Goal: Obtain resource: Obtain resource

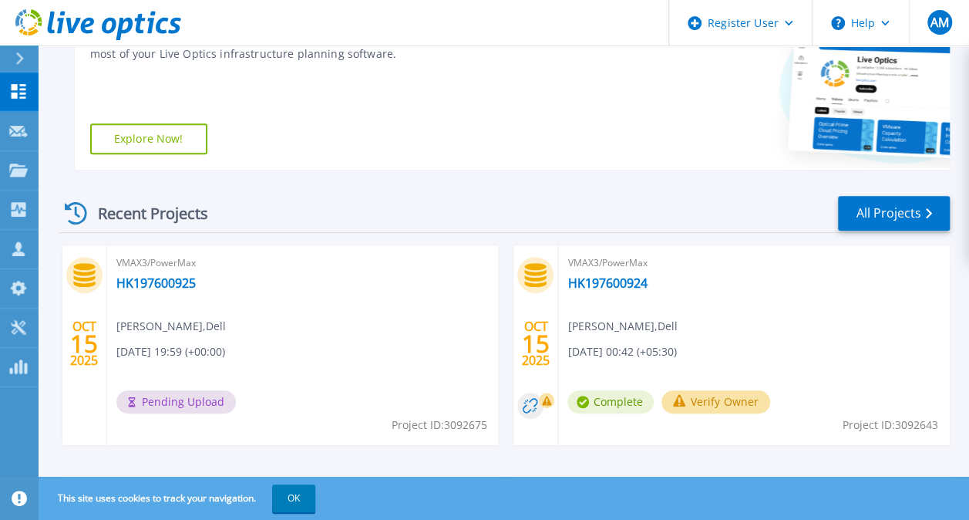
scroll to position [386, 0]
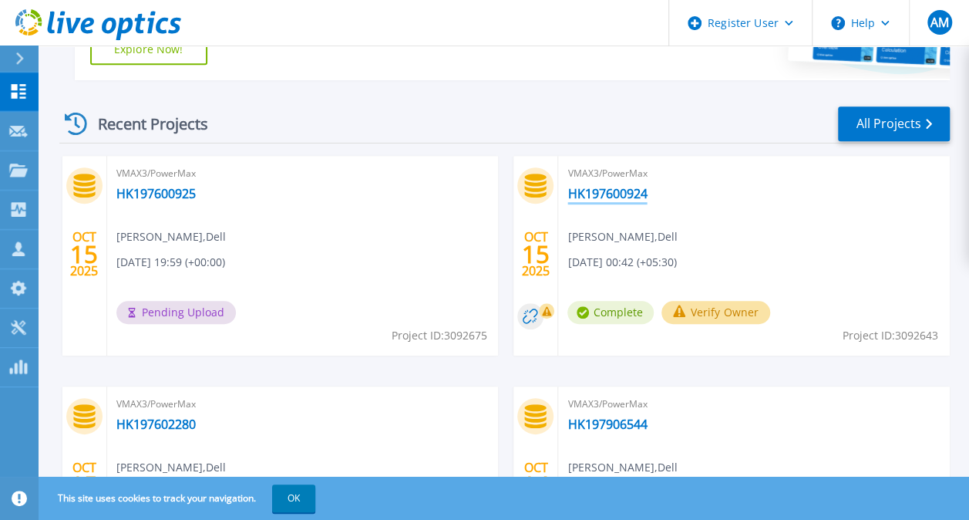
click at [623, 187] on link "HK197600924" at bounding box center [607, 193] width 79 height 15
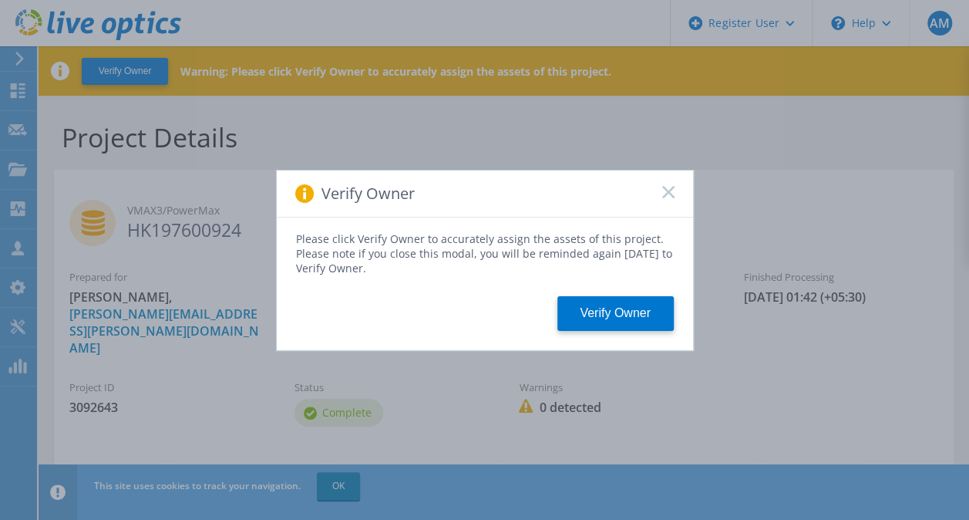
click at [669, 189] on icon at bounding box center [668, 192] width 12 height 12
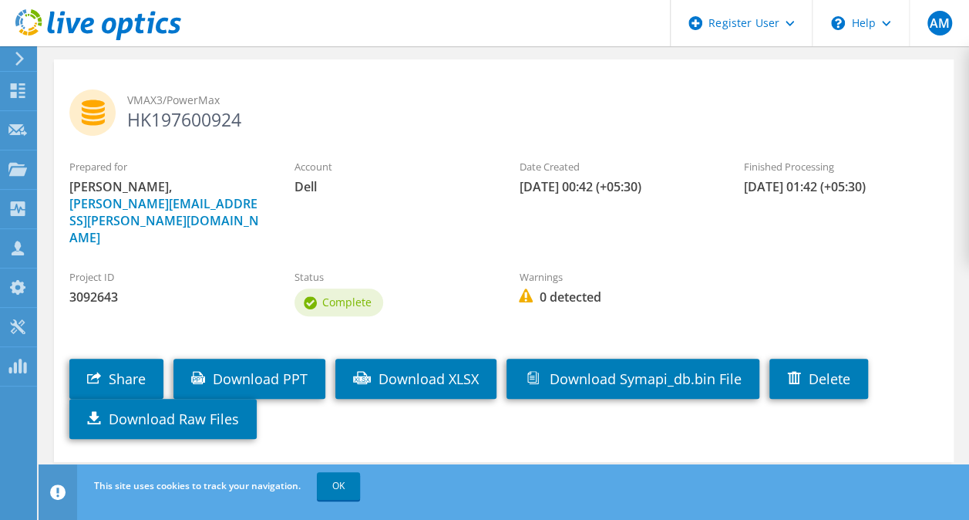
scroll to position [111, 0]
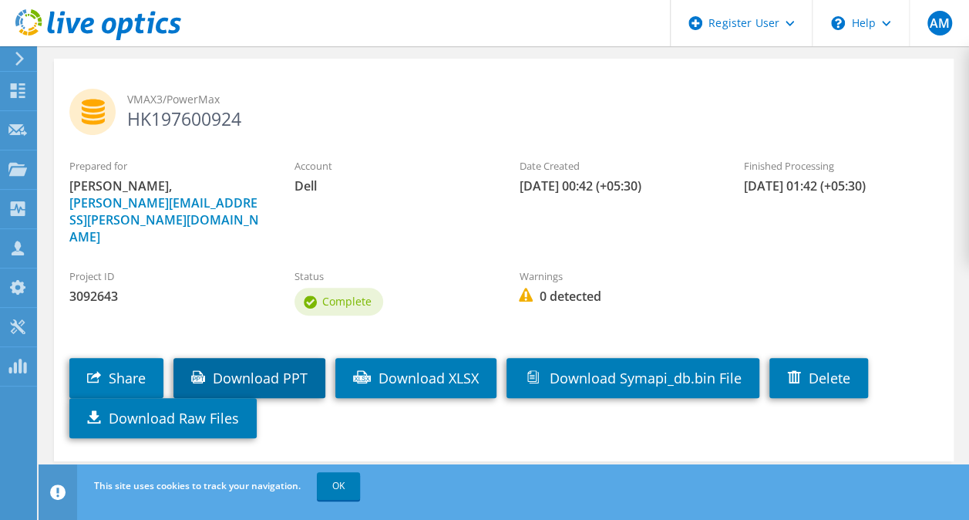
click at [238, 358] on link "Download PPT" at bounding box center [250, 378] width 152 height 40
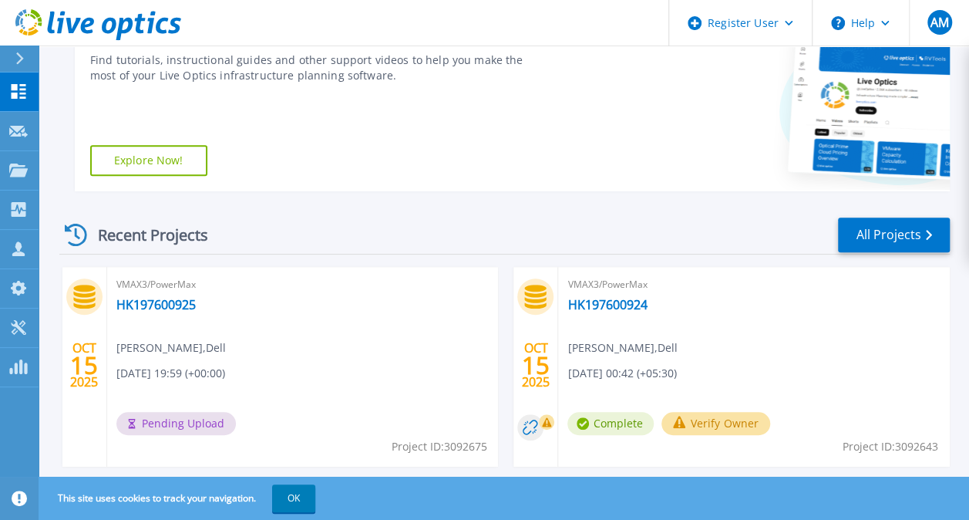
scroll to position [308, 0]
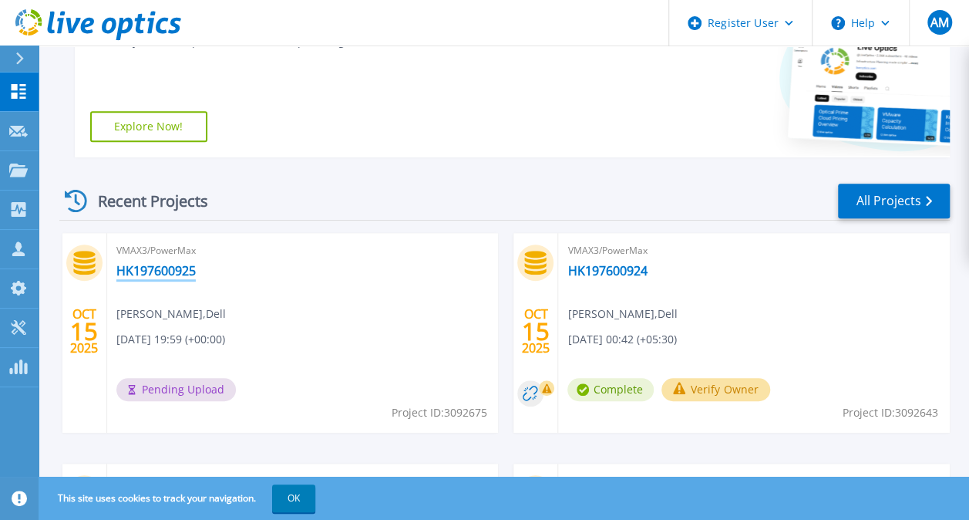
click at [180, 263] on link "HK197600925" at bounding box center [155, 270] width 79 height 15
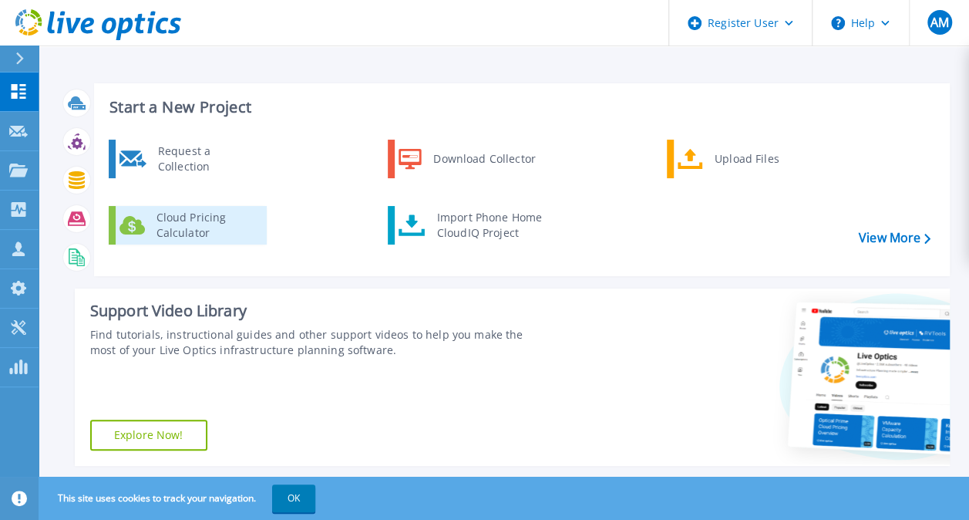
scroll to position [386, 0]
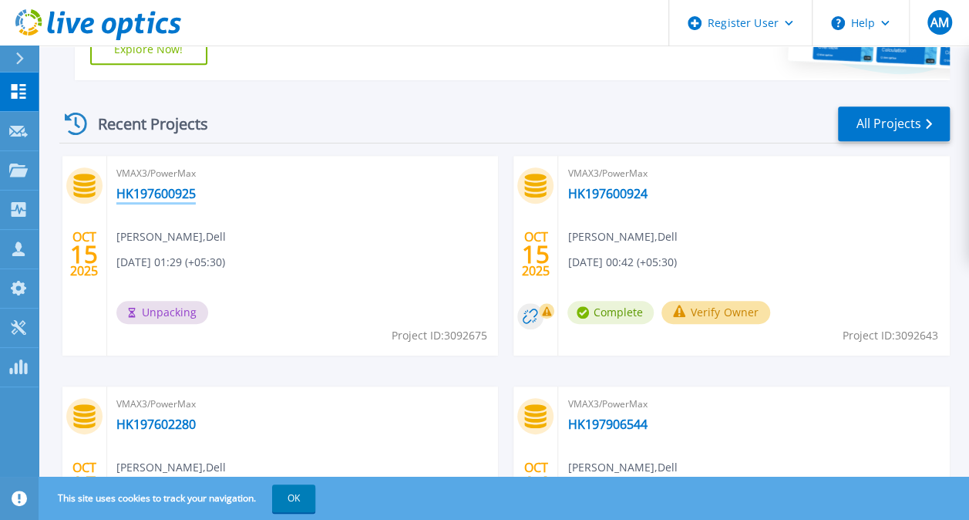
click at [163, 190] on link "HK197600925" at bounding box center [155, 193] width 79 height 15
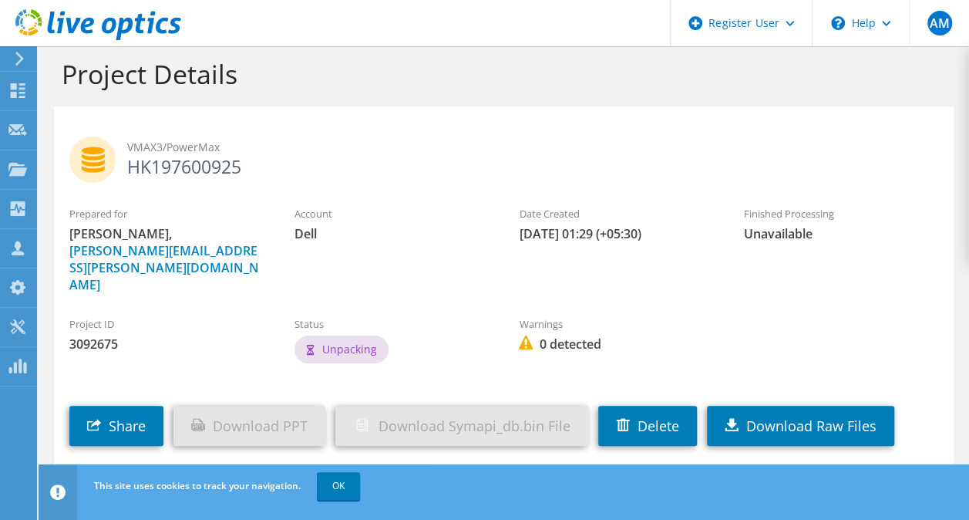
scroll to position [22, 0]
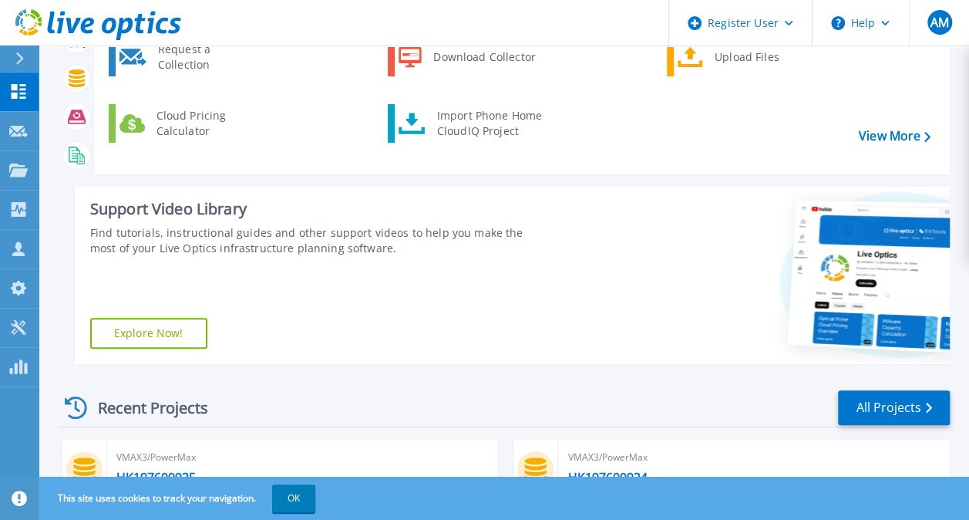
scroll to position [308, 0]
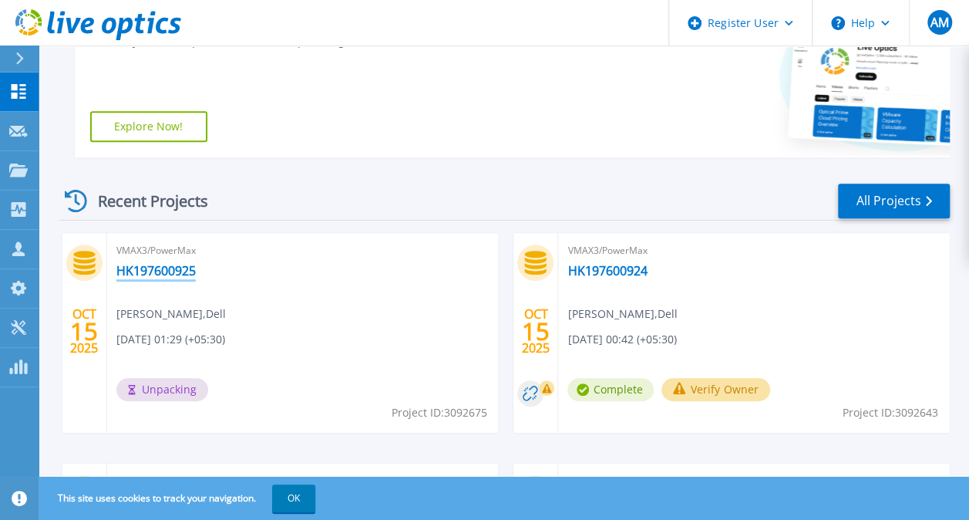
click at [174, 266] on link "HK197600925" at bounding box center [155, 270] width 79 height 15
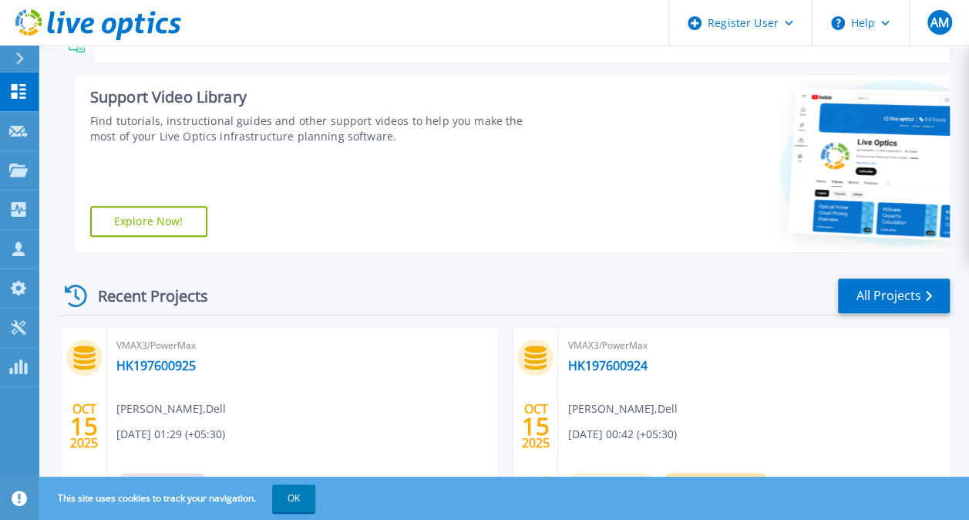
scroll to position [308, 0]
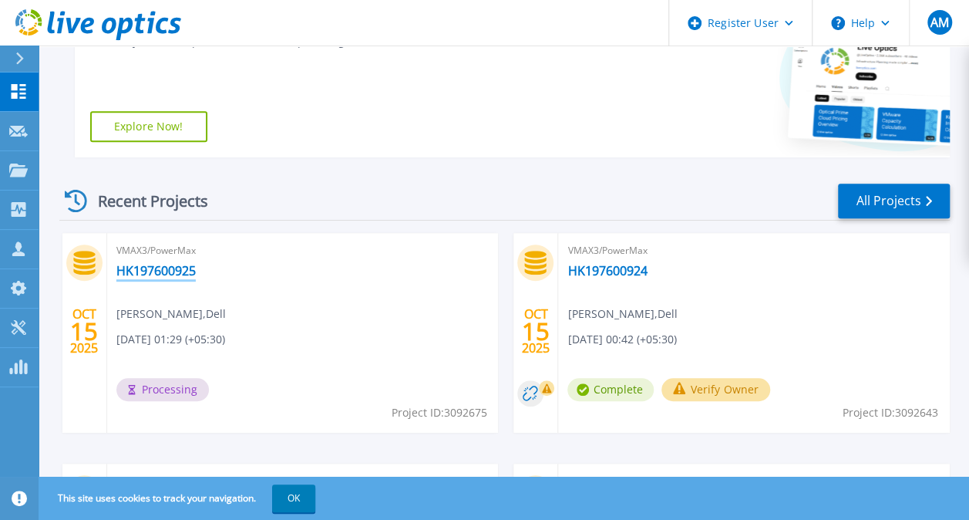
click at [173, 274] on link "HK197600925" at bounding box center [155, 270] width 79 height 15
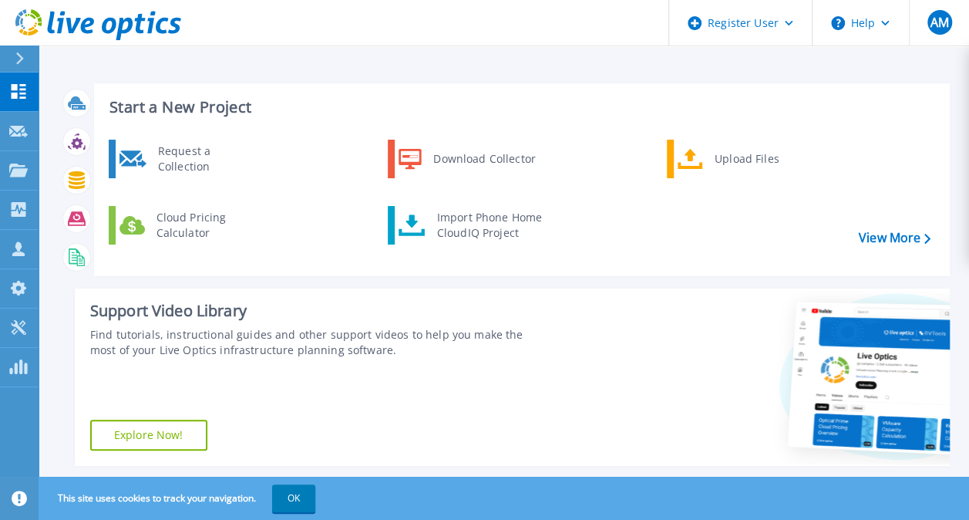
scroll to position [308, 0]
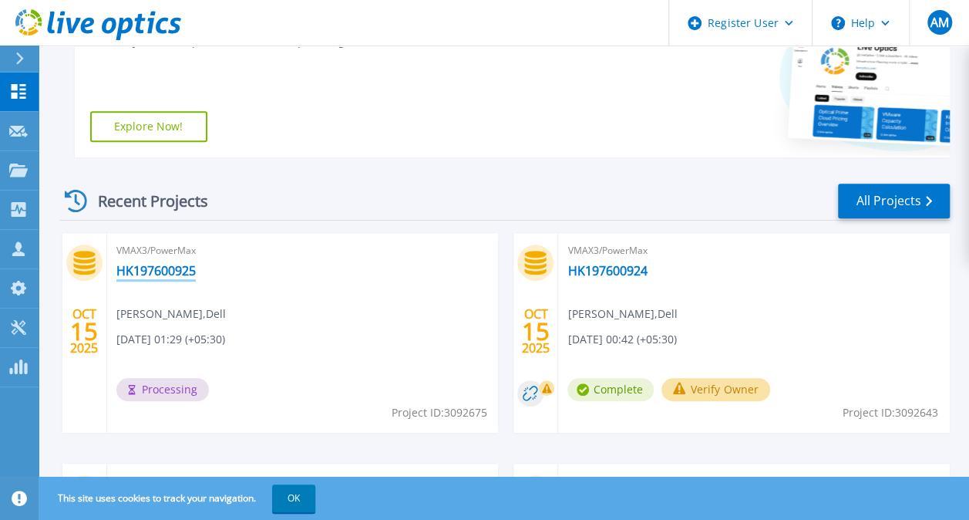
click at [163, 271] on link "HK197600925" at bounding box center [155, 270] width 79 height 15
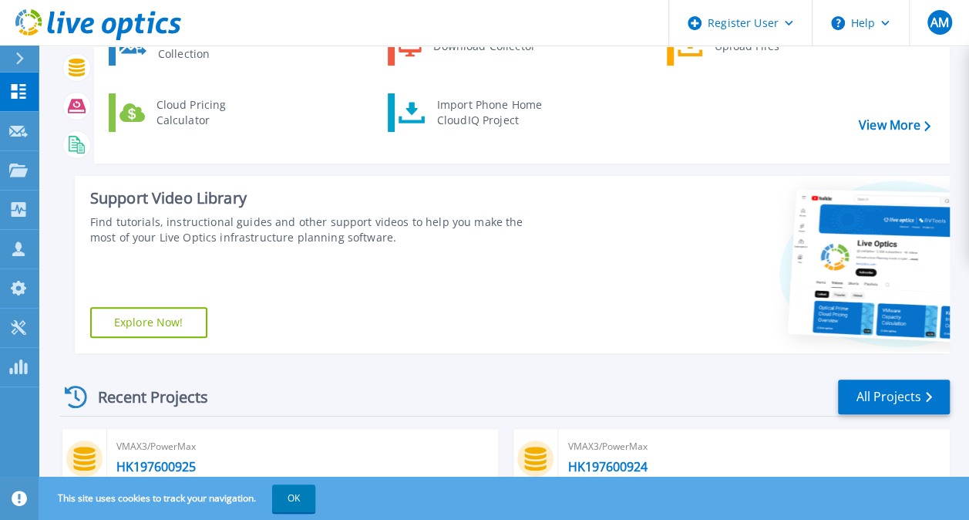
scroll to position [308, 0]
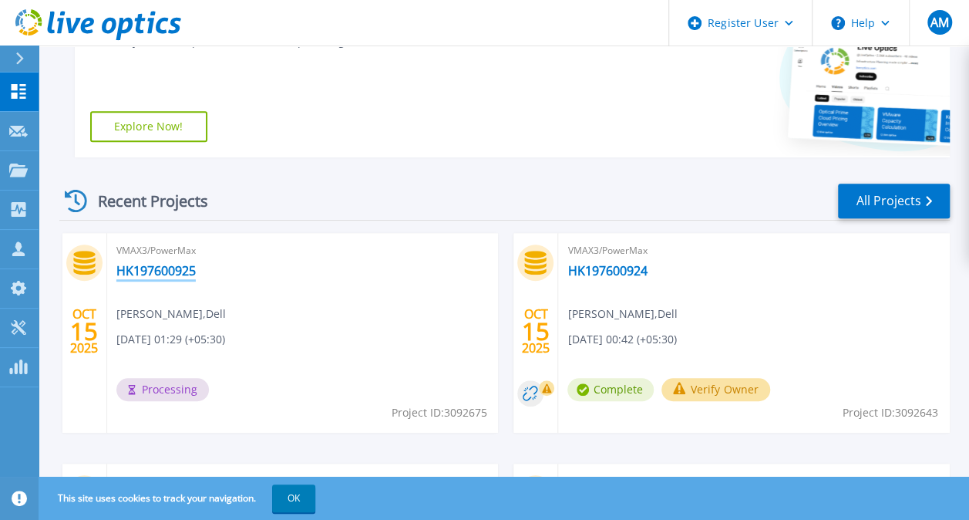
click at [163, 269] on link "HK197600925" at bounding box center [155, 270] width 79 height 15
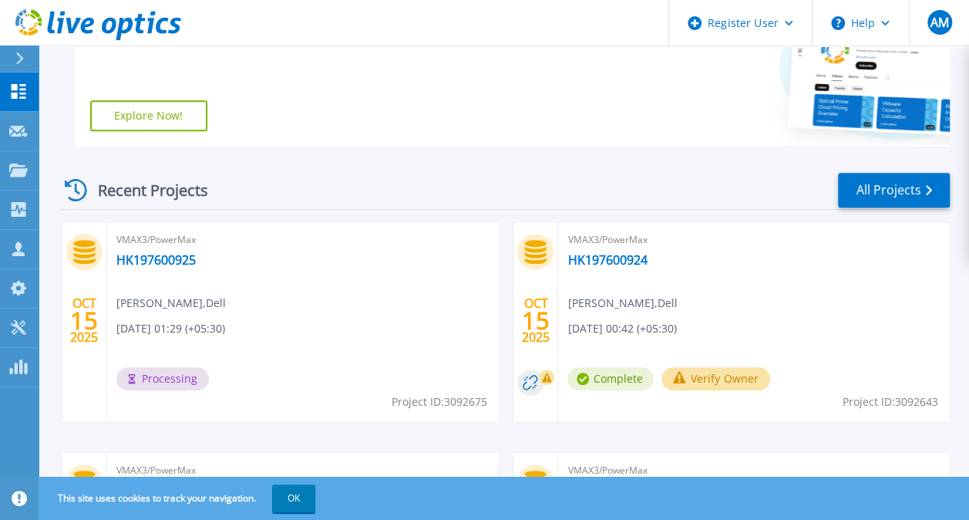
scroll to position [480, 0]
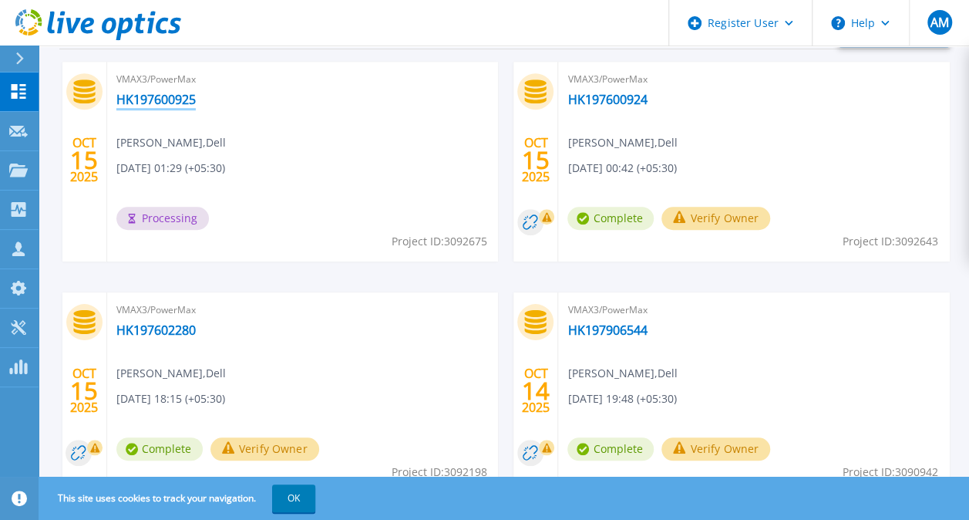
click at [191, 102] on link "HK197600925" at bounding box center [155, 99] width 79 height 15
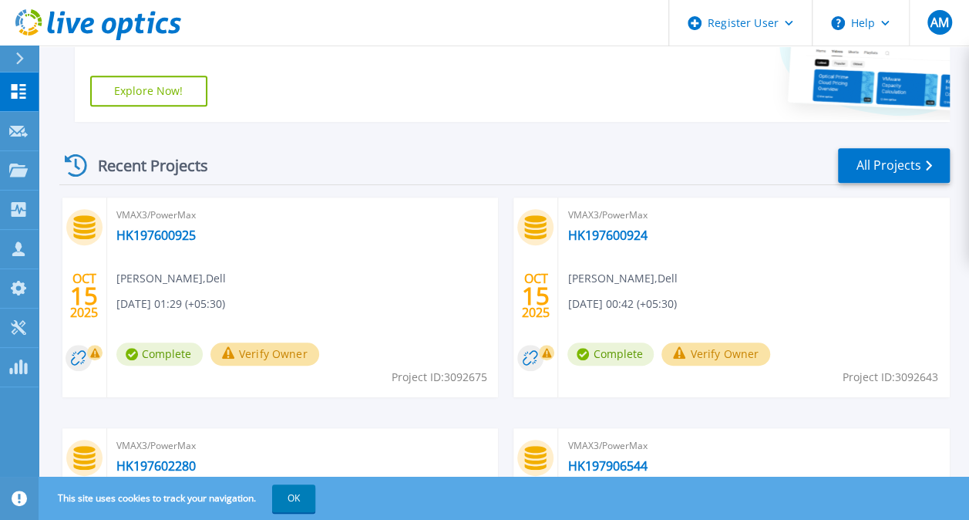
scroll to position [463, 0]
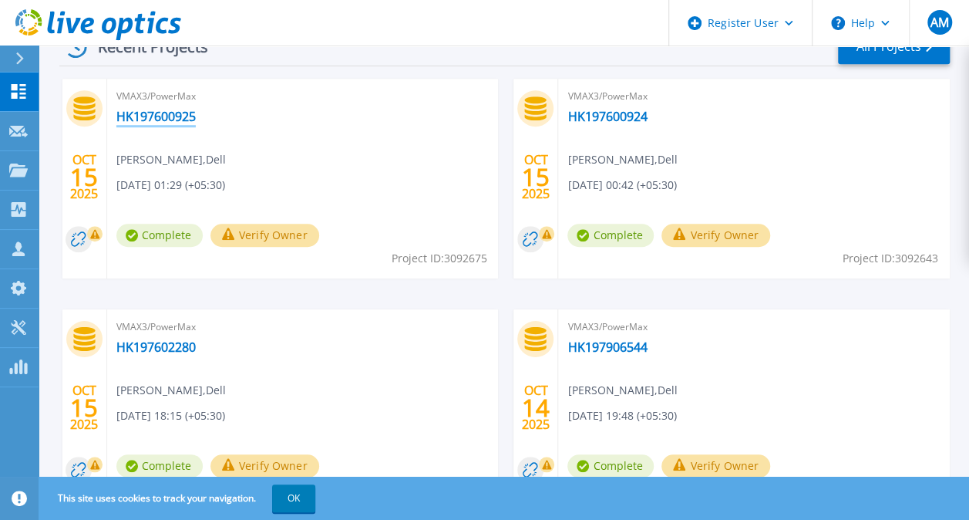
click at [155, 114] on link "HK197600925" at bounding box center [155, 116] width 79 height 15
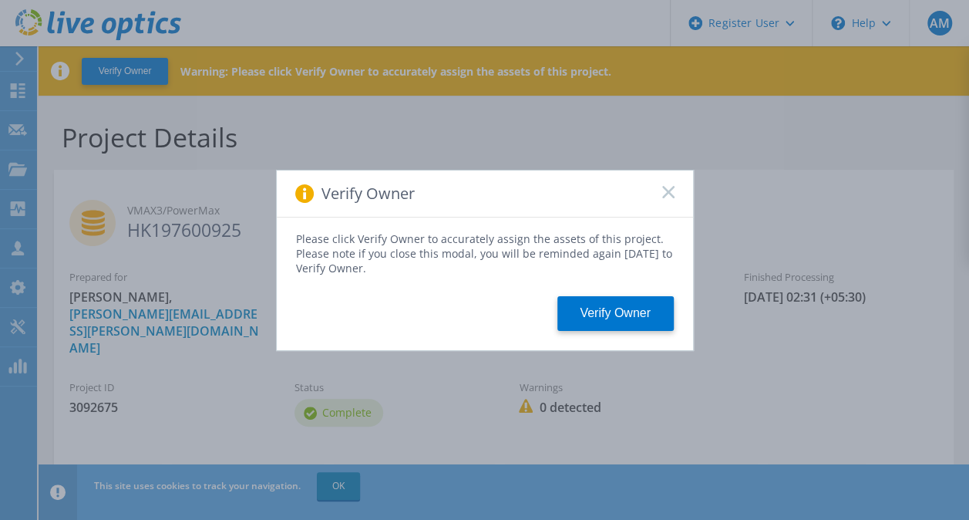
click at [672, 197] on rect at bounding box center [668, 191] width 13 height 13
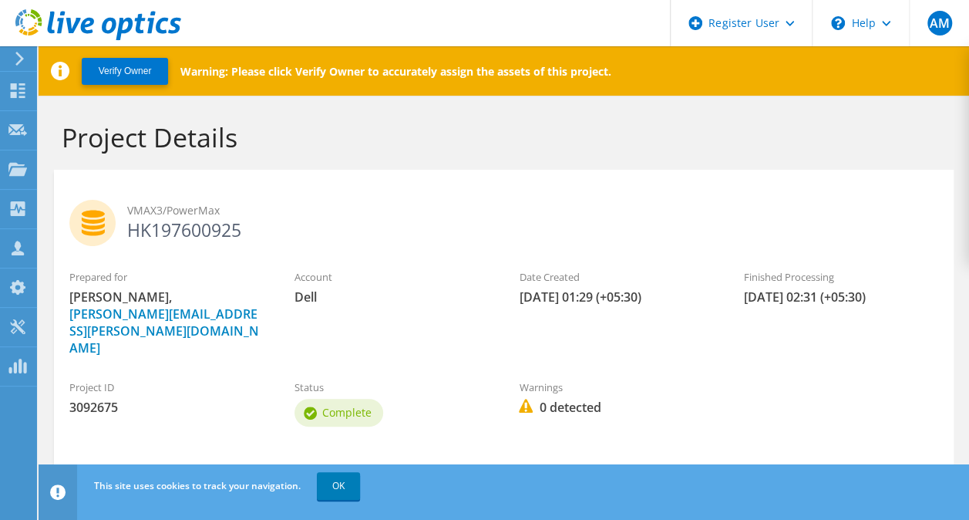
click at [281, 469] on link "Download PPT" at bounding box center [250, 489] width 152 height 40
click at [433, 236] on h2 "VMAX3/PowerMax HK197600925" at bounding box center [503, 219] width 869 height 39
